Goal: Information Seeking & Learning: Learn about a topic

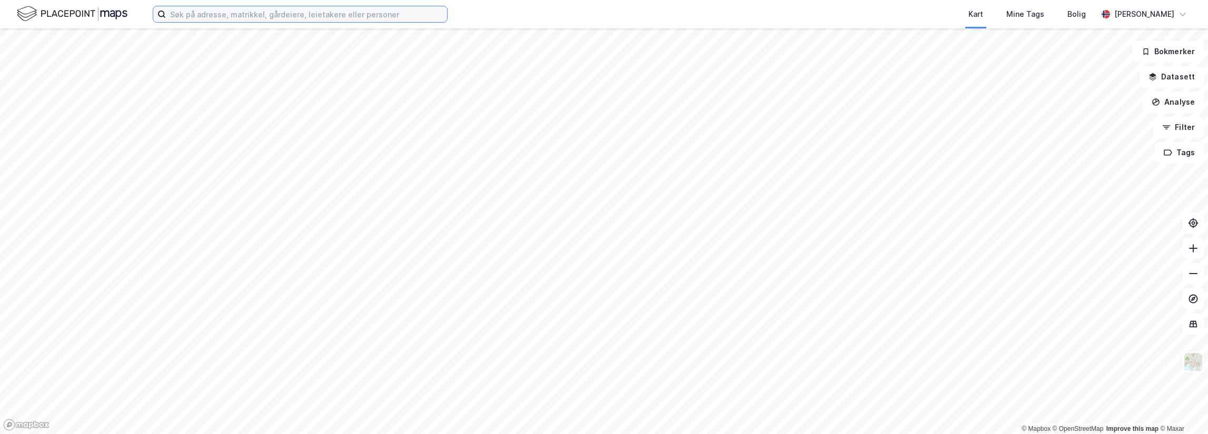
click at [241, 14] on input at bounding box center [306, 14] width 281 height 16
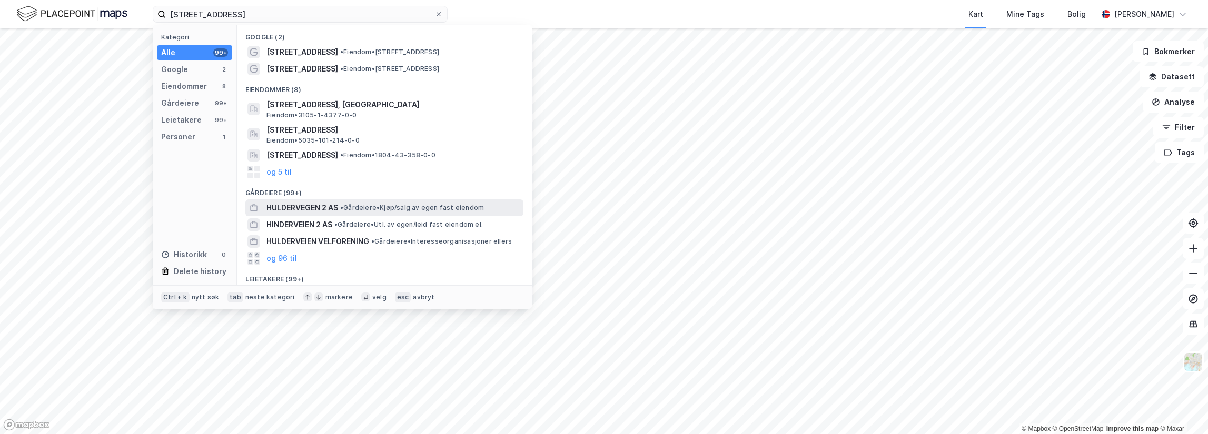
click at [336, 207] on span "HULDERVEGEN 2 AS" at bounding box center [302, 208] width 72 height 13
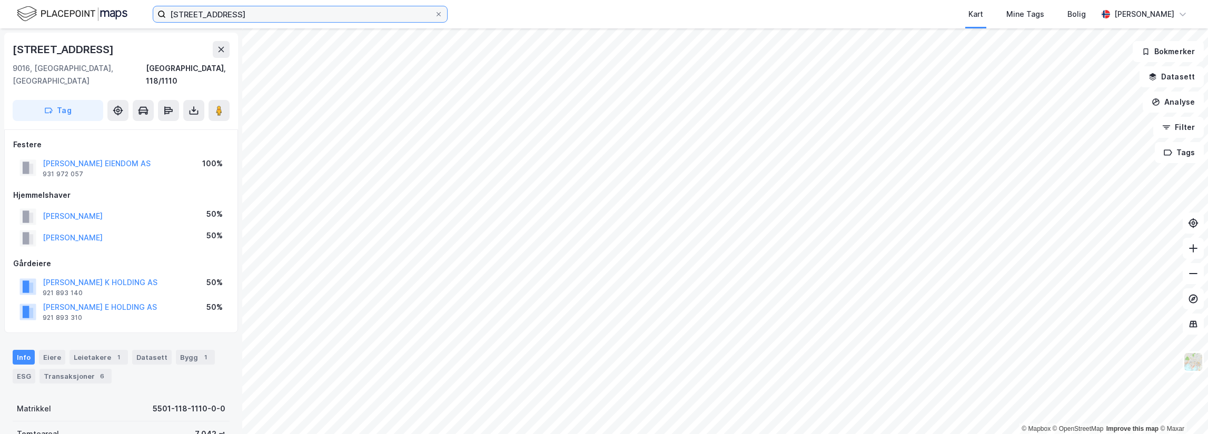
click at [224, 15] on input "[STREET_ADDRESS]" at bounding box center [300, 14] width 268 height 16
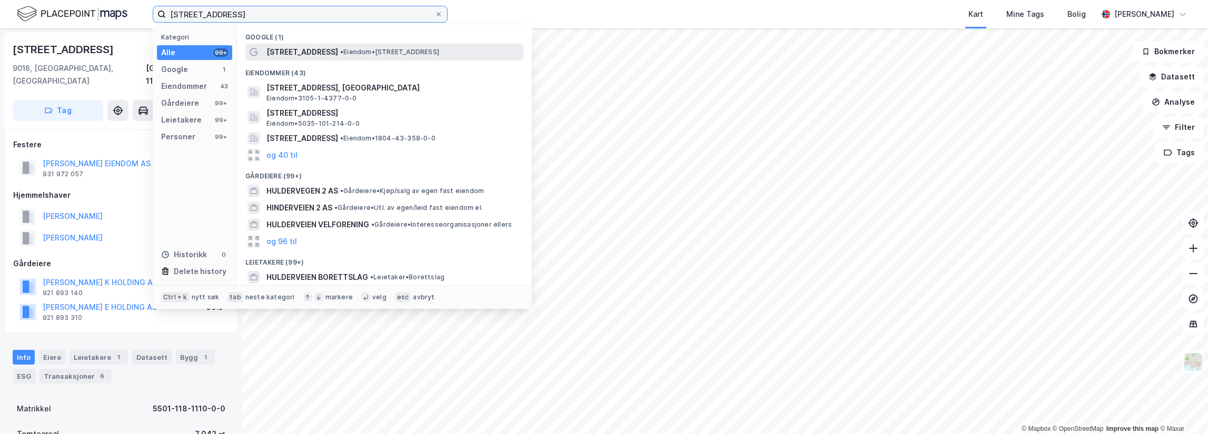
type input "[STREET_ADDRESS]"
click at [341, 50] on span "• Eiendom • [STREET_ADDRESS]" at bounding box center [389, 52] width 99 height 8
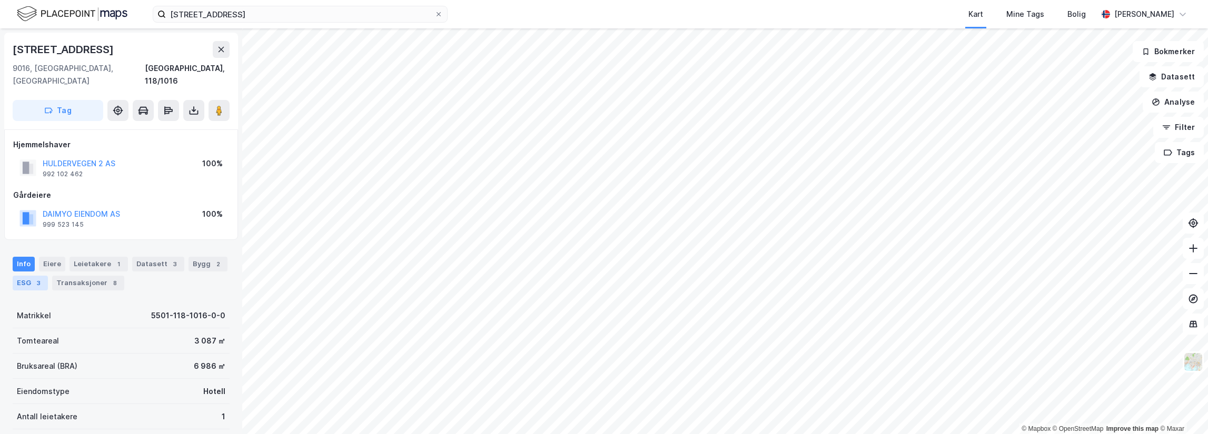
click at [28, 276] on div "ESG 3" at bounding box center [30, 283] width 35 height 15
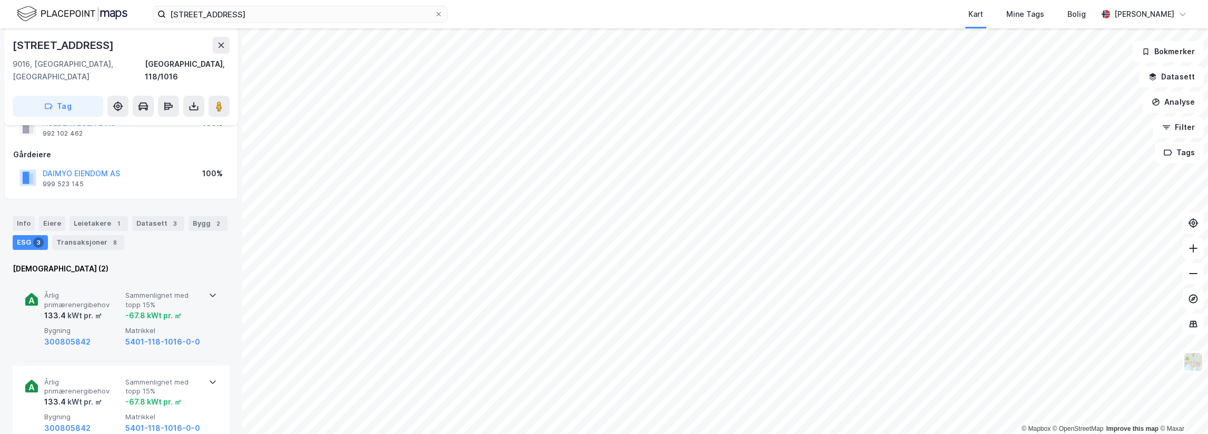
scroll to position [24, 0]
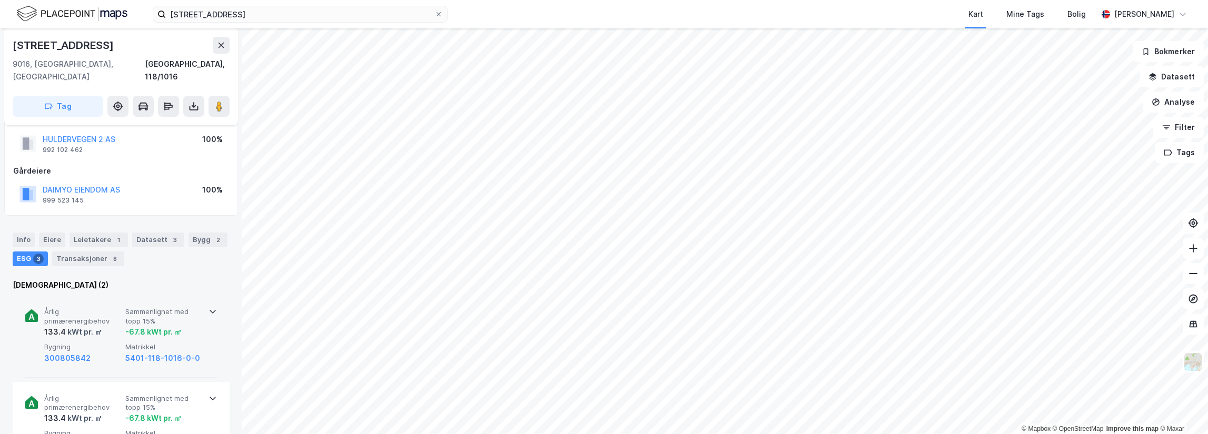
click at [212, 307] on icon at bounding box center [212, 311] width 8 height 8
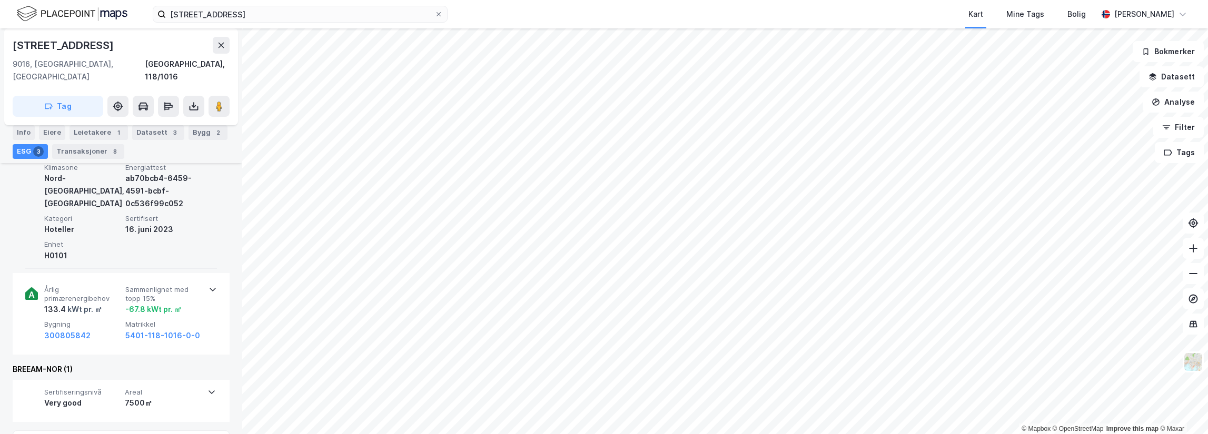
scroll to position [235, 0]
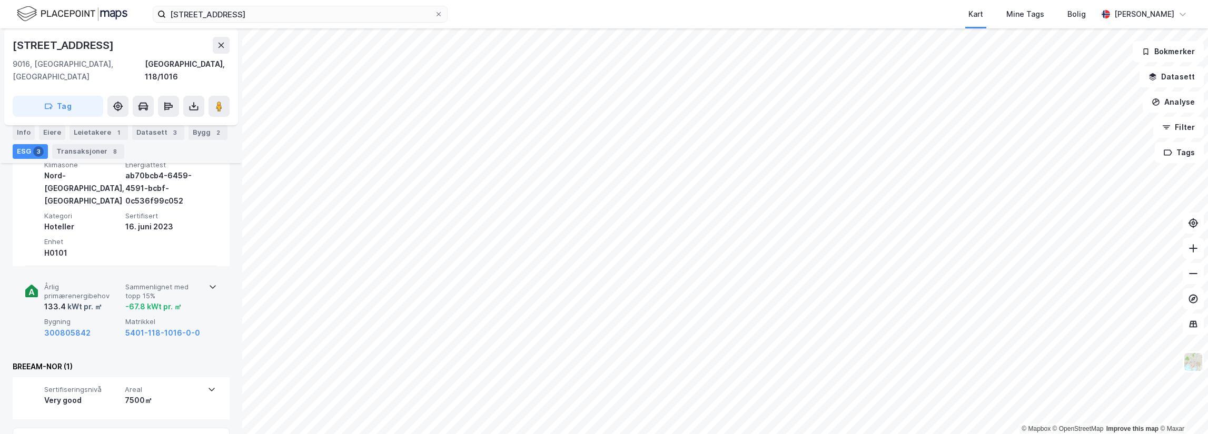
click at [215, 271] on div "Årlig primærenergibehov 133.4 kWt pr. ㎡ Sammenlignet med topp 15% -67.8 kWt pr.…" at bounding box center [121, 312] width 217 height 82
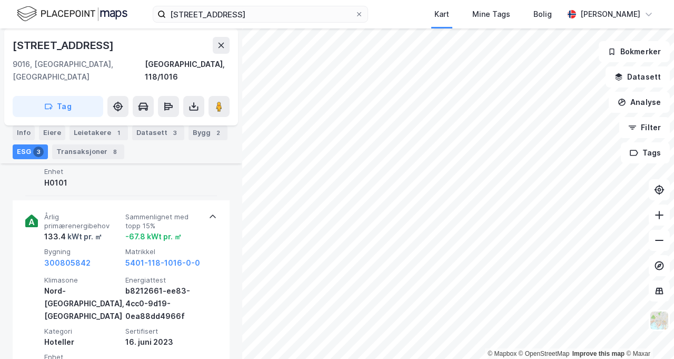
scroll to position [0, 0]
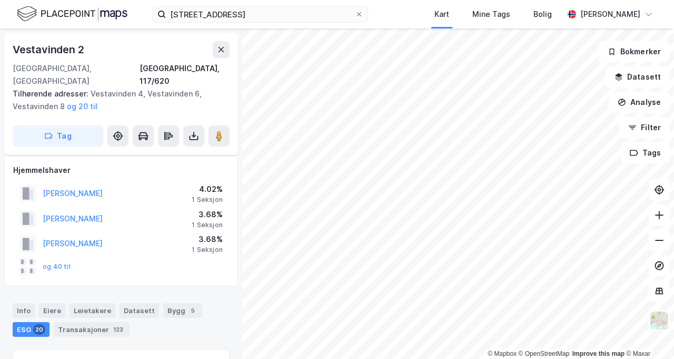
scroll to position [57, 0]
